Goal: Task Accomplishment & Management: Use online tool/utility

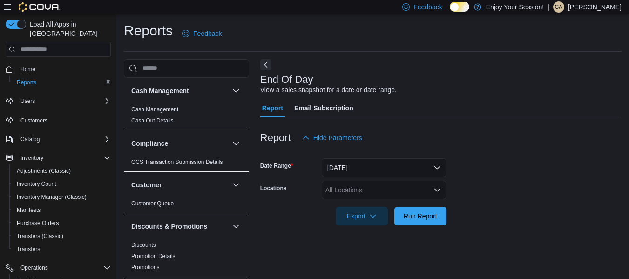
scroll to position [15, 0]
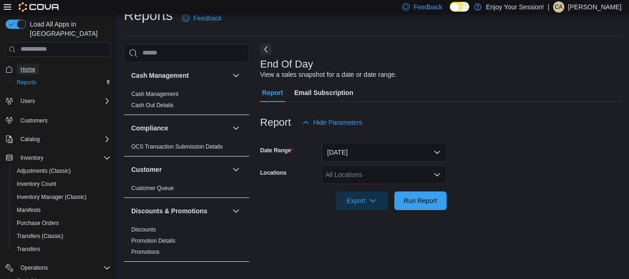
click at [38, 64] on link "Home" at bounding box center [28, 69] width 22 height 11
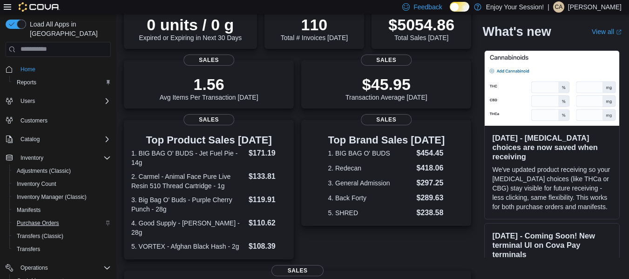
scroll to position [95, 0]
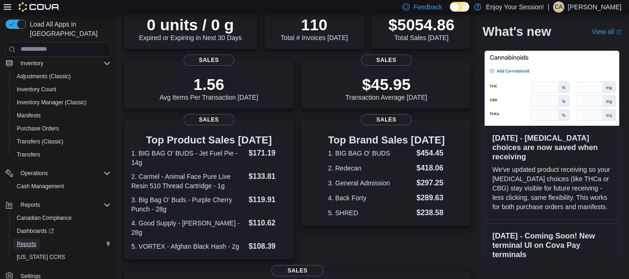
click at [31, 240] on span "Reports" at bounding box center [27, 243] width 20 height 7
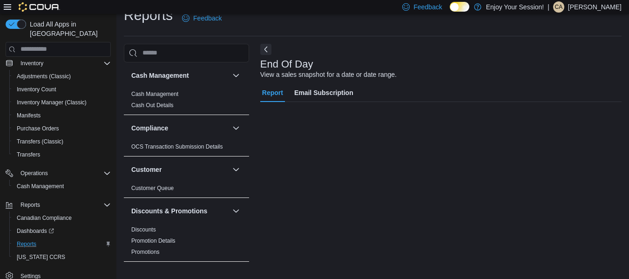
scroll to position [15, 0]
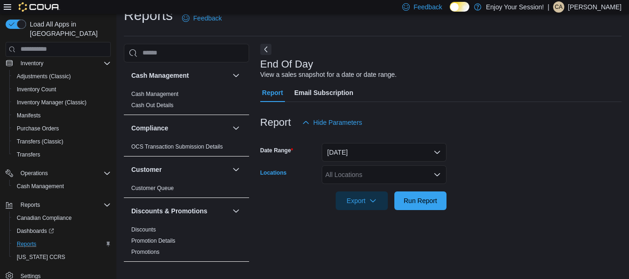
click at [374, 171] on div "All Locations" at bounding box center [384, 174] width 125 height 19
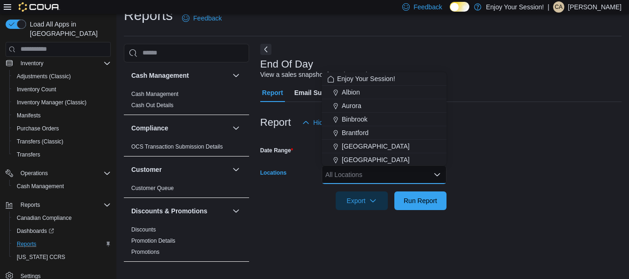
click at [374, 171] on div "All Locations" at bounding box center [384, 174] width 125 height 19
click at [384, 150] on div "[GEOGRAPHIC_DATA]" at bounding box center [384, 146] width 114 height 9
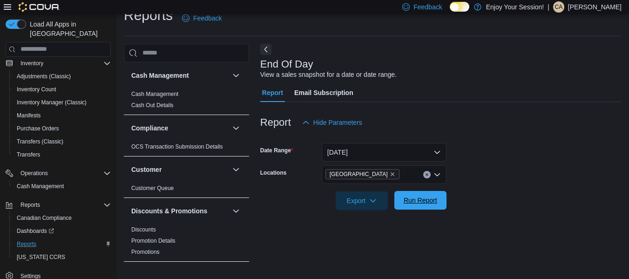
click at [412, 203] on span "Run Report" at bounding box center [421, 200] width 34 height 9
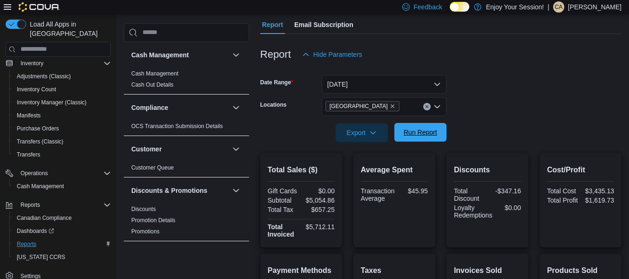
scroll to position [83, 0]
click at [378, 78] on button "[DATE]" at bounding box center [384, 84] width 125 height 19
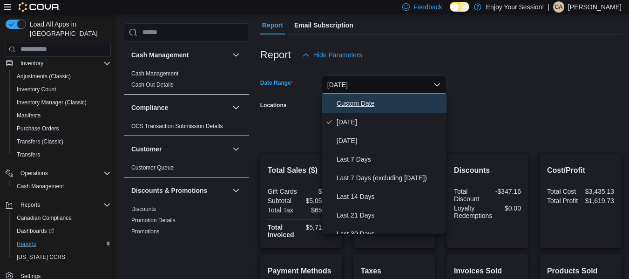
click at [369, 104] on span "Custom Date" at bounding box center [390, 103] width 106 height 11
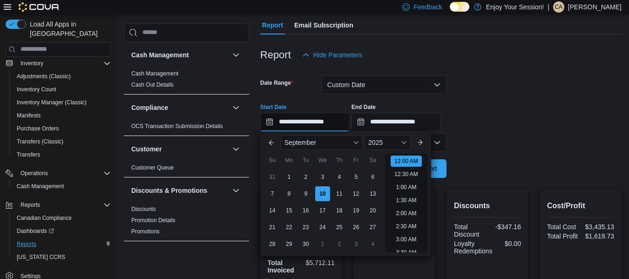
click at [305, 126] on input "**********" at bounding box center [304, 122] width 89 height 19
click at [289, 181] on div "1" at bounding box center [289, 177] width 16 height 16
type input "**********"
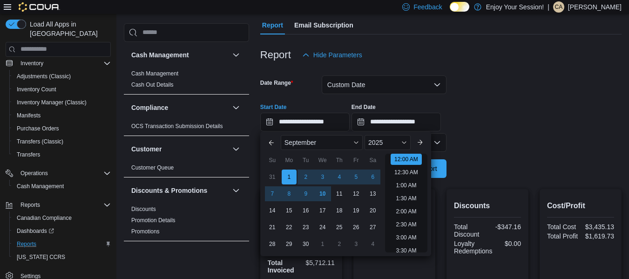
click at [473, 96] on div "**********" at bounding box center [440, 113] width 361 height 35
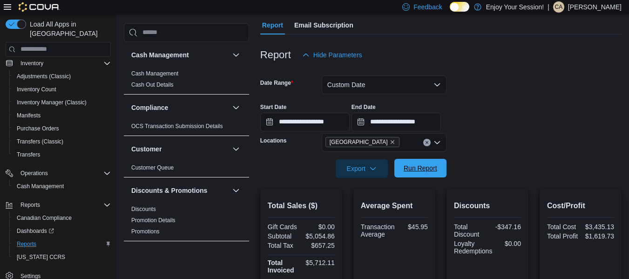
click at [412, 174] on span "Run Report" at bounding box center [420, 168] width 41 height 19
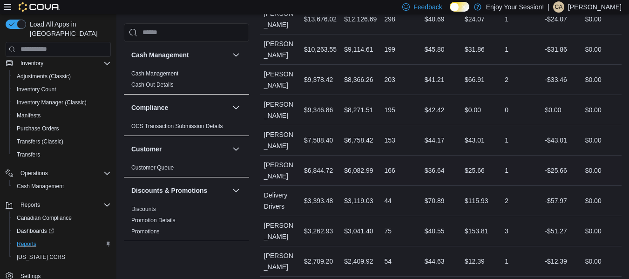
scroll to position [491, 0]
